Goal: Task Accomplishment & Management: Use online tool/utility

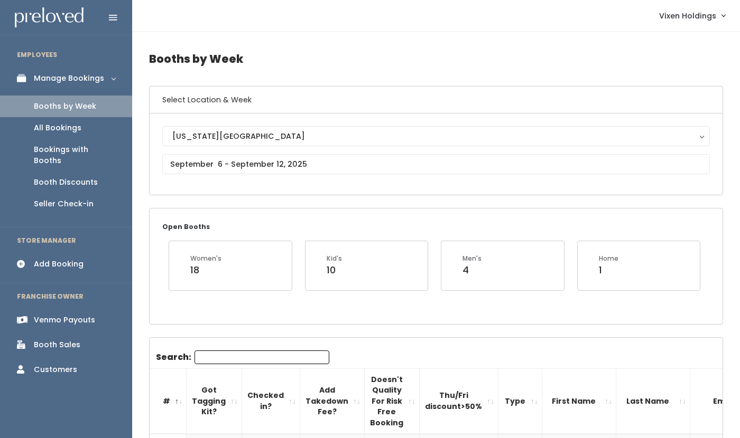
click at [82, 177] on div "Booth Discounts" at bounding box center [66, 182] width 64 height 11
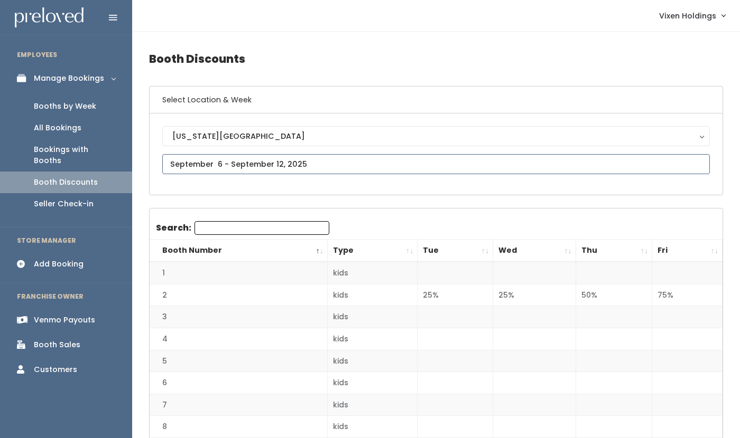
click at [248, 161] on input "text" at bounding box center [435, 164] width 547 height 20
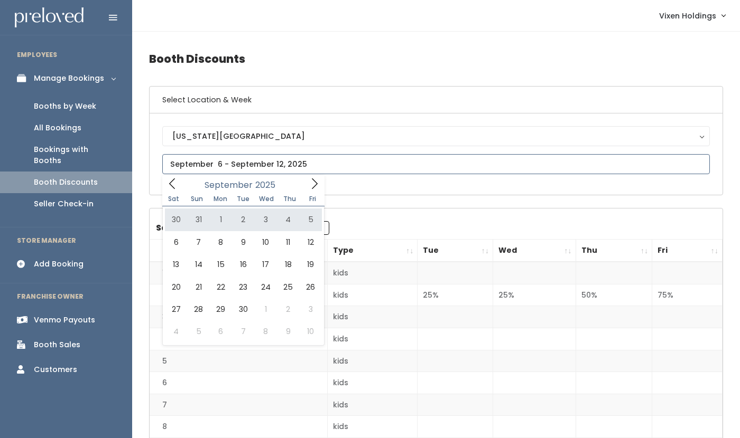
type input "[DATE] to [DATE]"
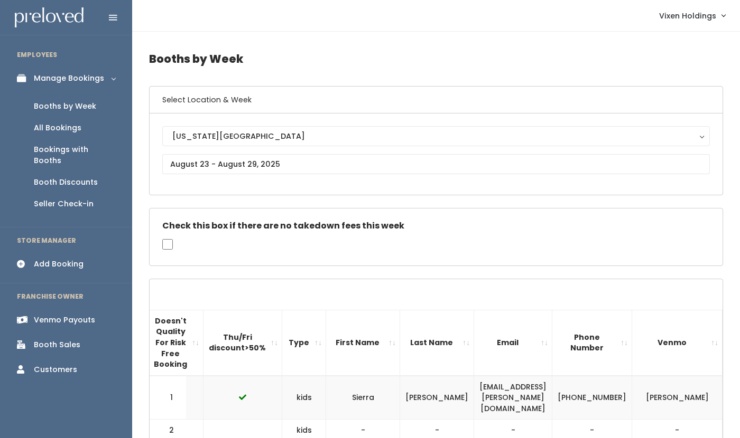
click at [90, 177] on div "Booth Discounts" at bounding box center [66, 182] width 64 height 11
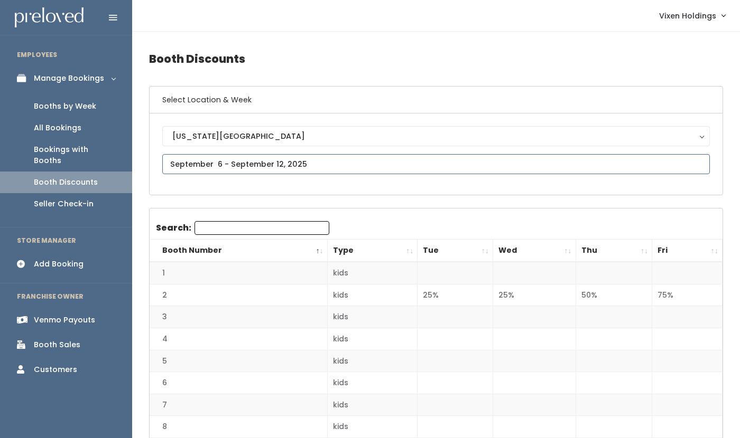
click at [235, 164] on input "text" at bounding box center [435, 164] width 547 height 20
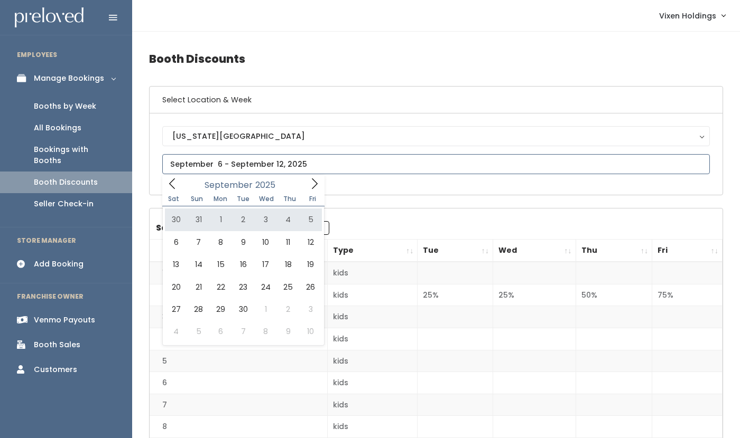
type input "August 30 to September 5"
